Goal: Task Accomplishment & Management: Complete application form

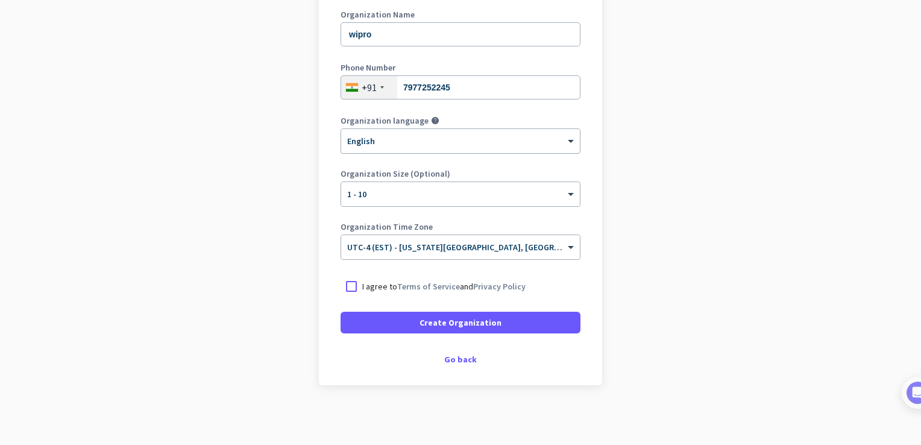
scroll to position [174, 0]
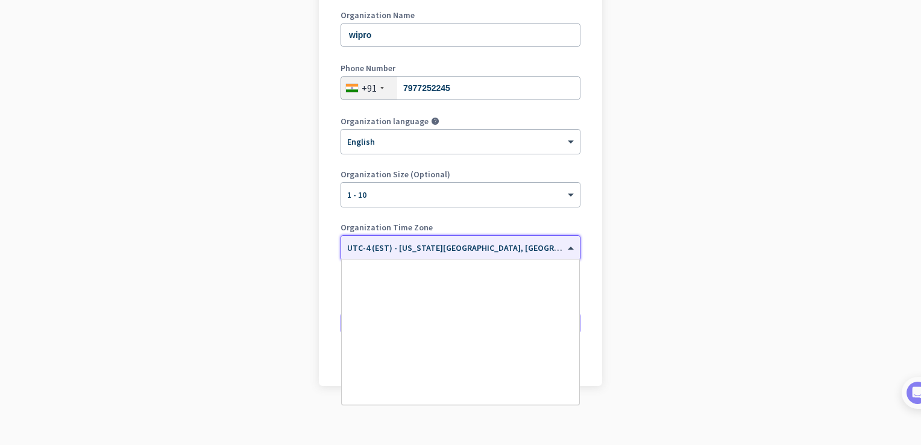
click at [470, 249] on span "UTC-4 (EST) - [US_STATE][GEOGRAPHIC_DATA], [GEOGRAPHIC_DATA], [GEOGRAPHIC_DATA]…" at bounding box center [557, 247] width 420 height 11
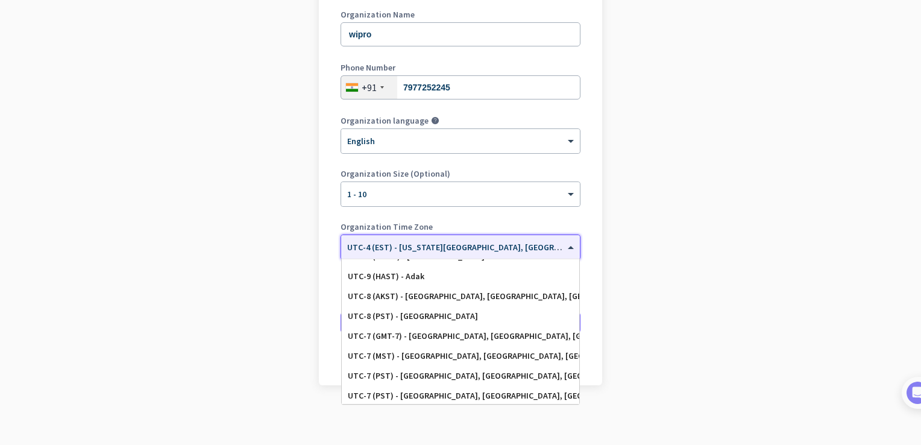
scroll to position [57, 0]
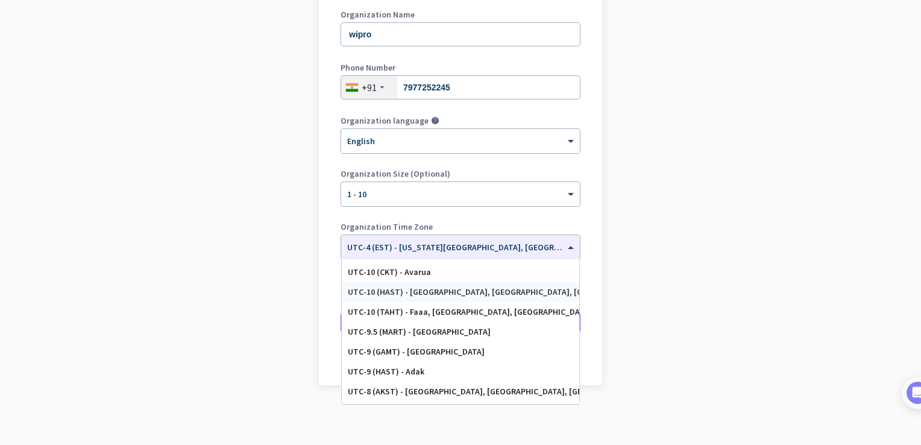
click at [289, 293] on app-onboarding-organization "Create Organization Note: You can always change this later, or support multiple…" at bounding box center [460, 184] width 921 height 522
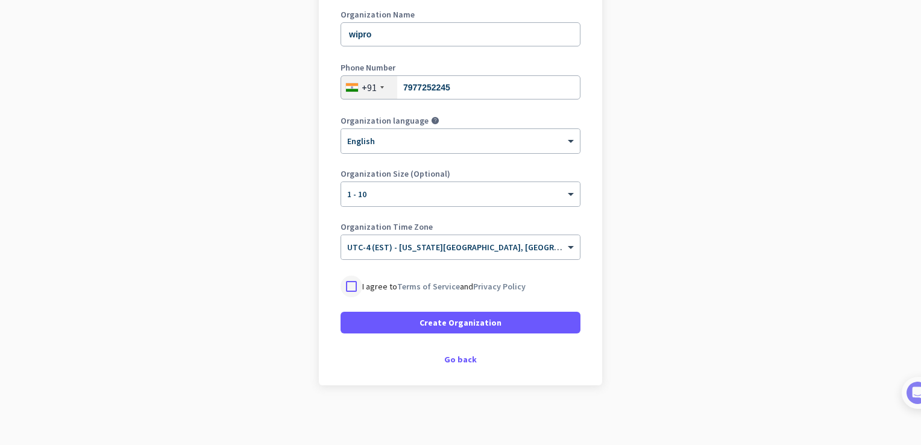
click at [348, 282] on div at bounding box center [352, 287] width 22 height 22
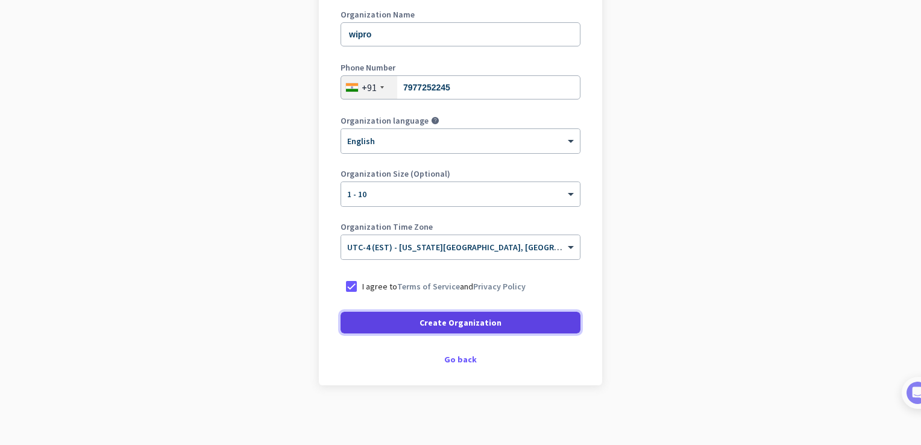
click at [411, 321] on span at bounding box center [461, 322] width 240 height 29
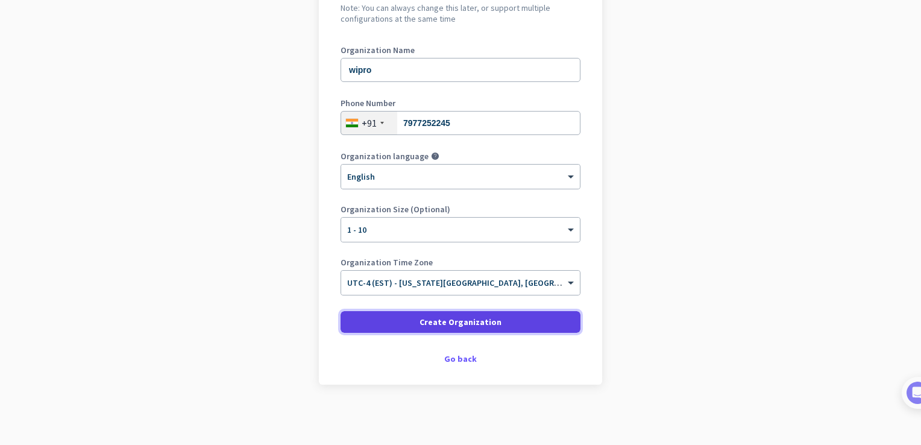
scroll to position [138, 0]
click at [475, 322] on span "Create Organization" at bounding box center [461, 323] width 82 height 12
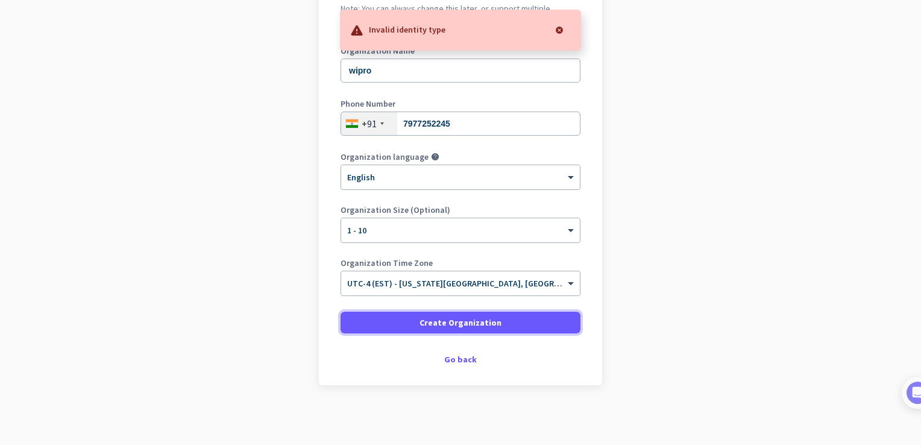
scroll to position [137, 0]
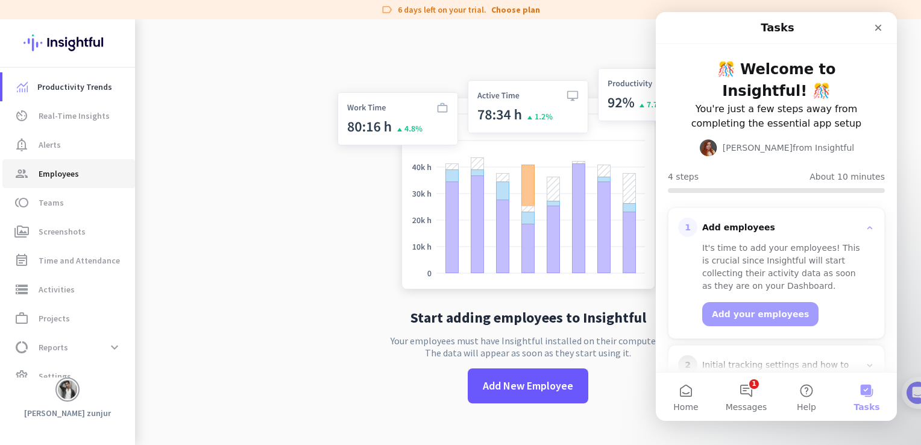
click at [75, 172] on span "Employees" at bounding box center [59, 173] width 40 height 14
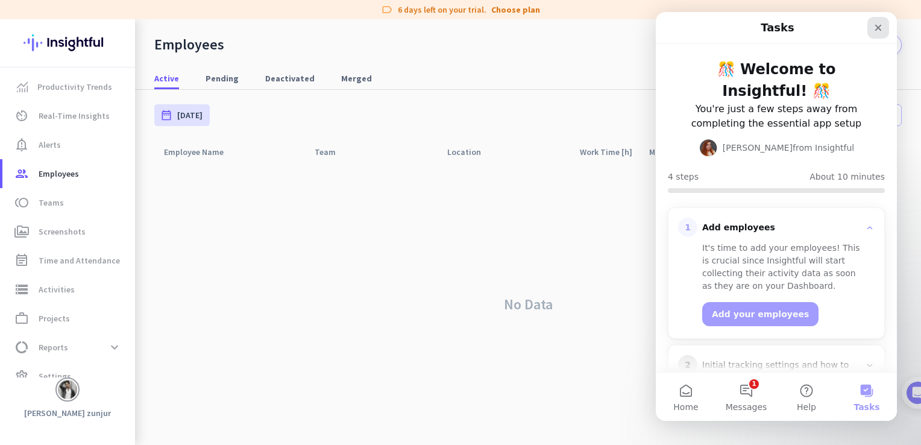
click at [882, 23] on icon "Close" at bounding box center [879, 28] width 10 height 10
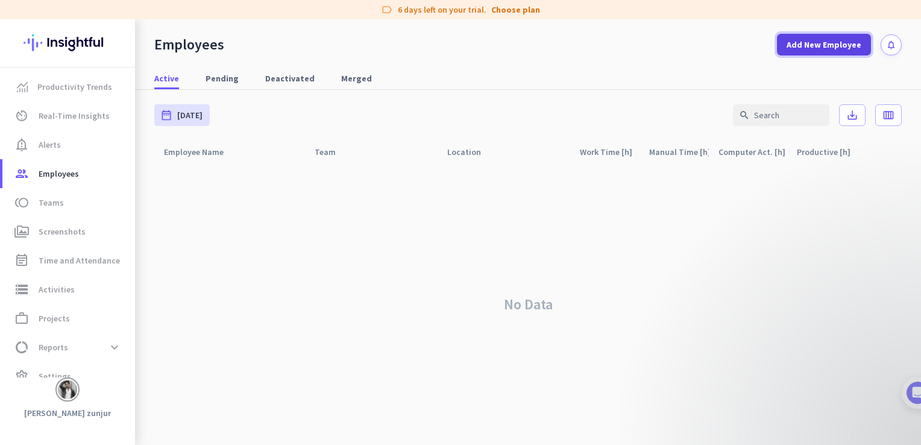
click at [822, 45] on span "Add New Employee" at bounding box center [824, 45] width 75 height 12
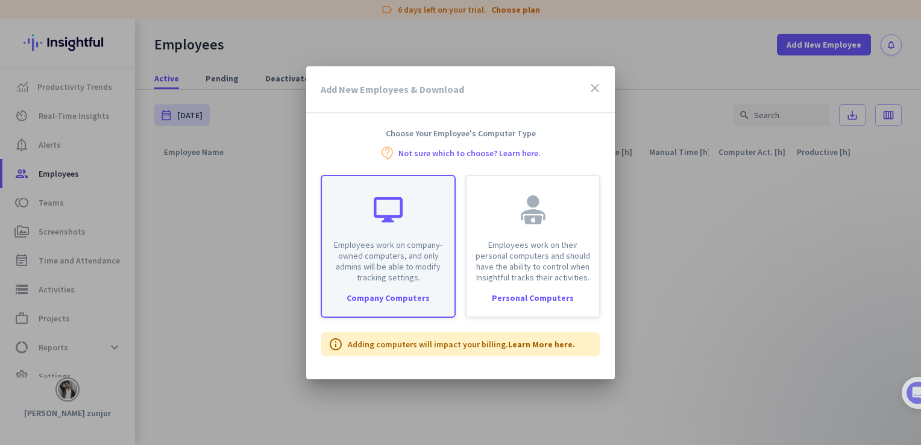
click at [393, 285] on div "Employees work on company-owned computers, and only admins will be able to modi…" at bounding box center [388, 246] width 135 height 143
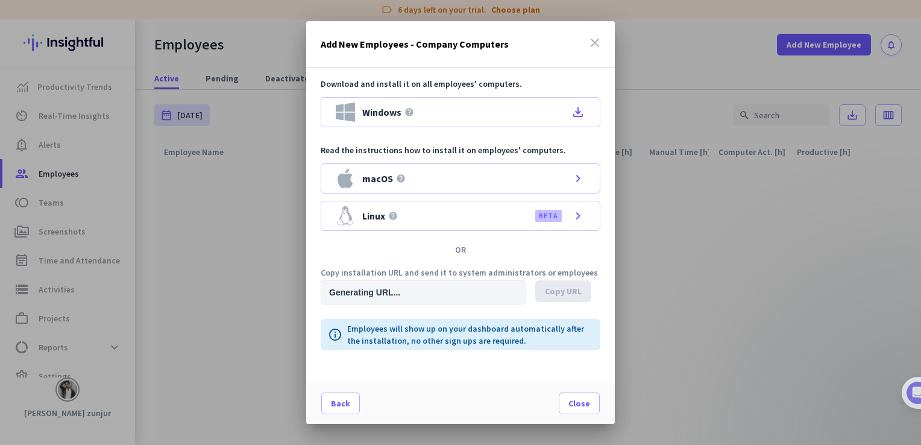
type input "[URL][DOMAIN_NAME]"
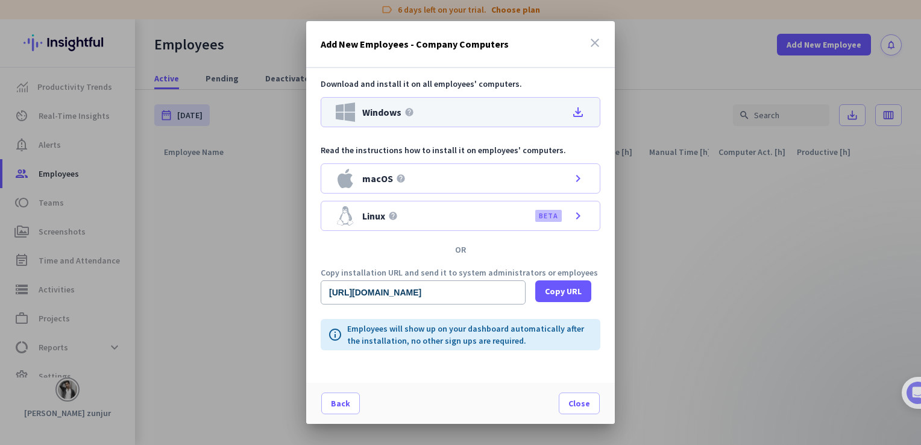
click at [575, 112] on icon "file_download" at bounding box center [578, 112] width 14 height 14
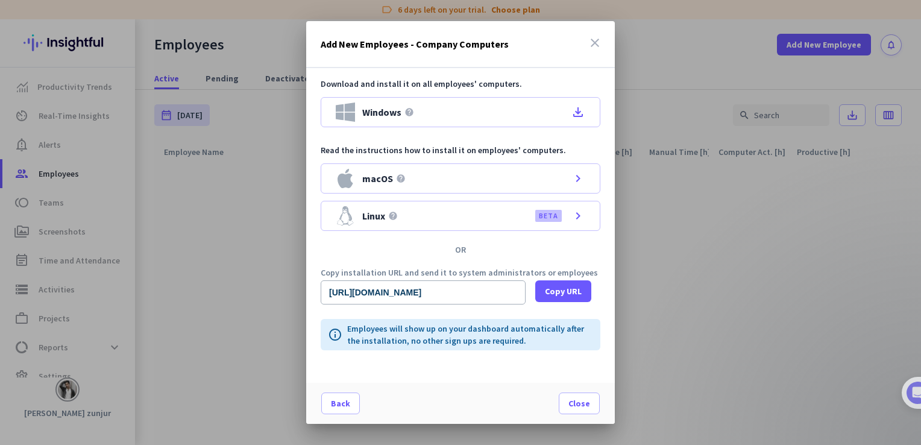
click at [461, 238] on div "Download and install it on all employees' computers. Windows help file_download…" at bounding box center [460, 225] width 309 height 315
click at [573, 291] on span "Copy URL" at bounding box center [563, 291] width 37 height 12
click at [581, 397] on span "Close" at bounding box center [580, 403] width 22 height 12
